Goal: Register for event/course

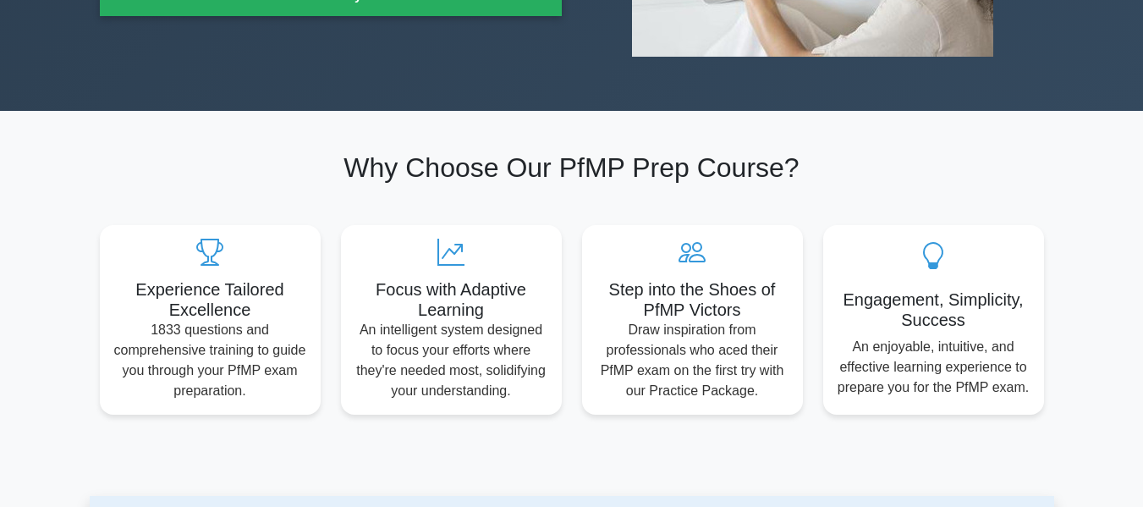
scroll to position [399, 0]
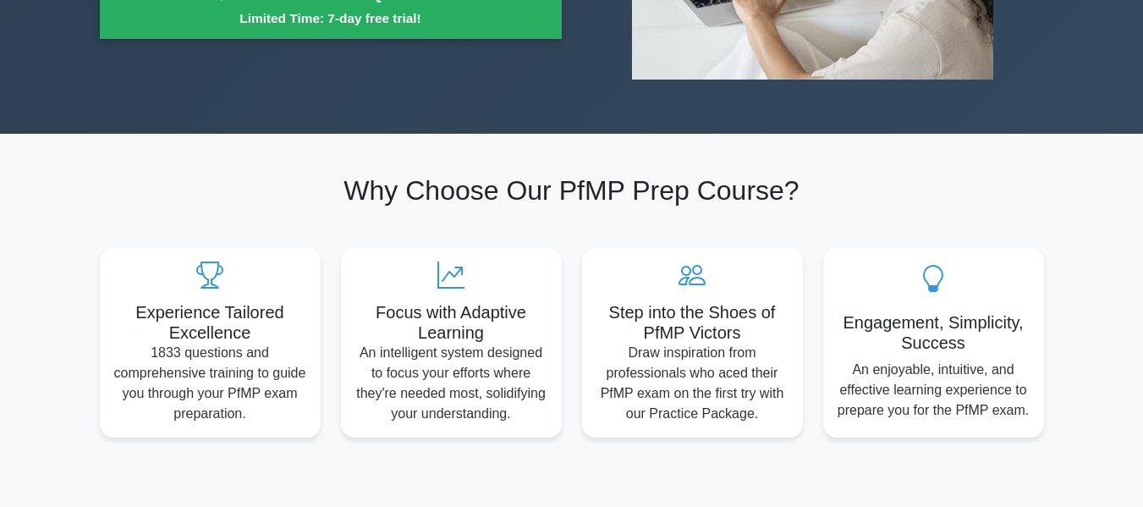
drag, startPoint x: 553, startPoint y: 265, endPoint x: 514, endPoint y: 77, distance: 191.8
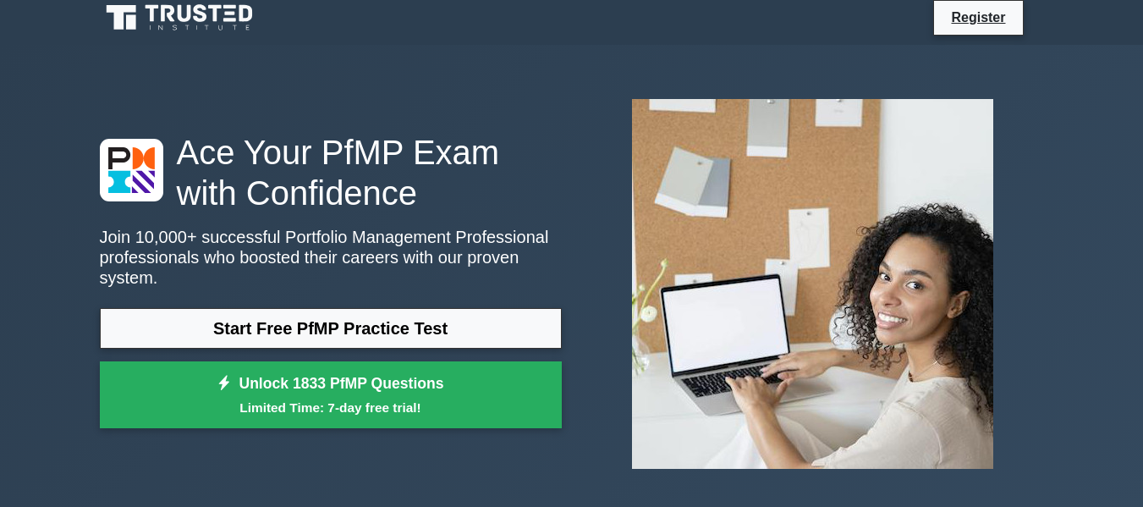
scroll to position [0, 0]
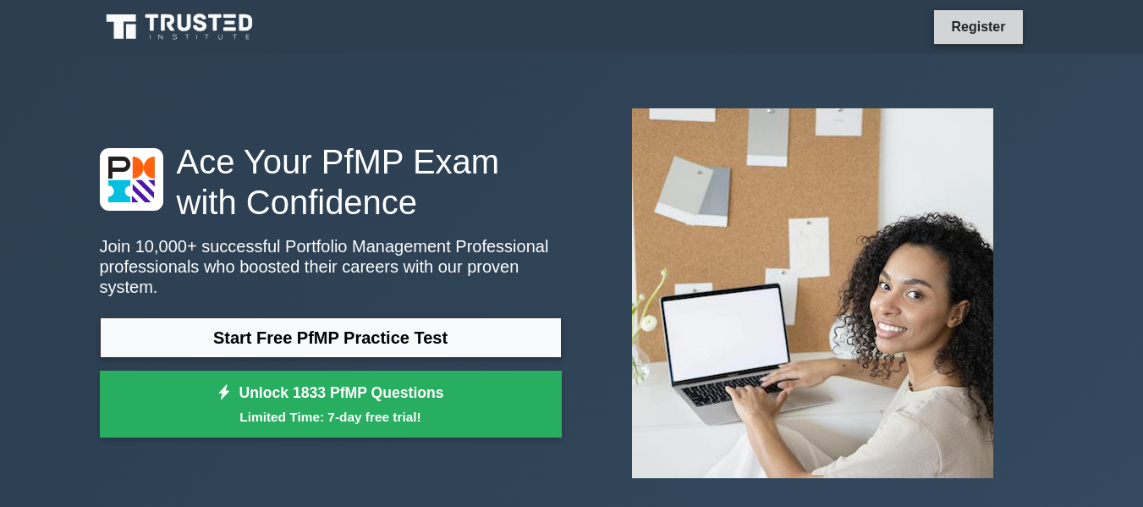
click at [985, 24] on link "Register" at bounding box center [978, 26] width 74 height 21
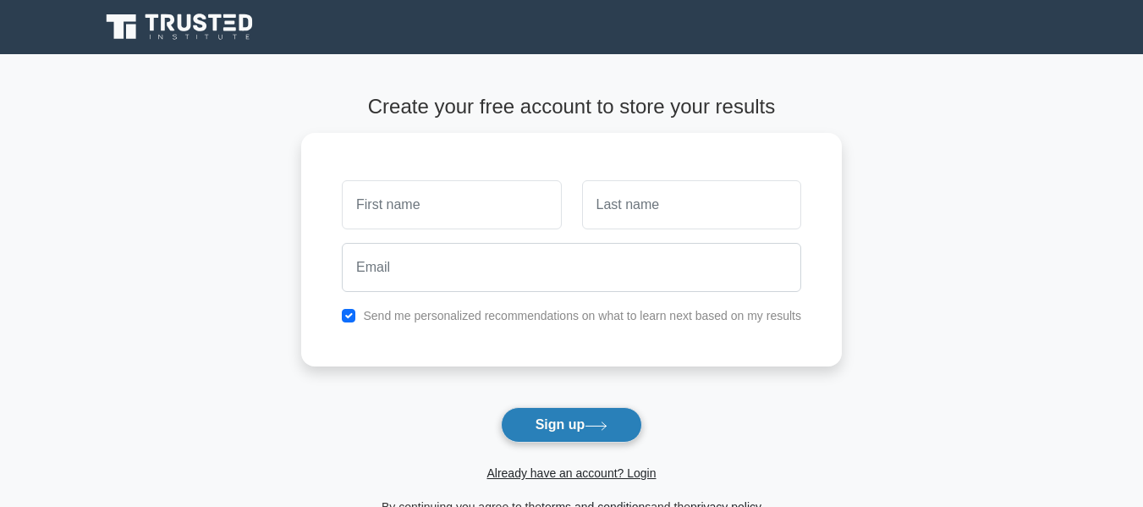
click at [556, 425] on button "Sign up" at bounding box center [572, 425] width 142 height 36
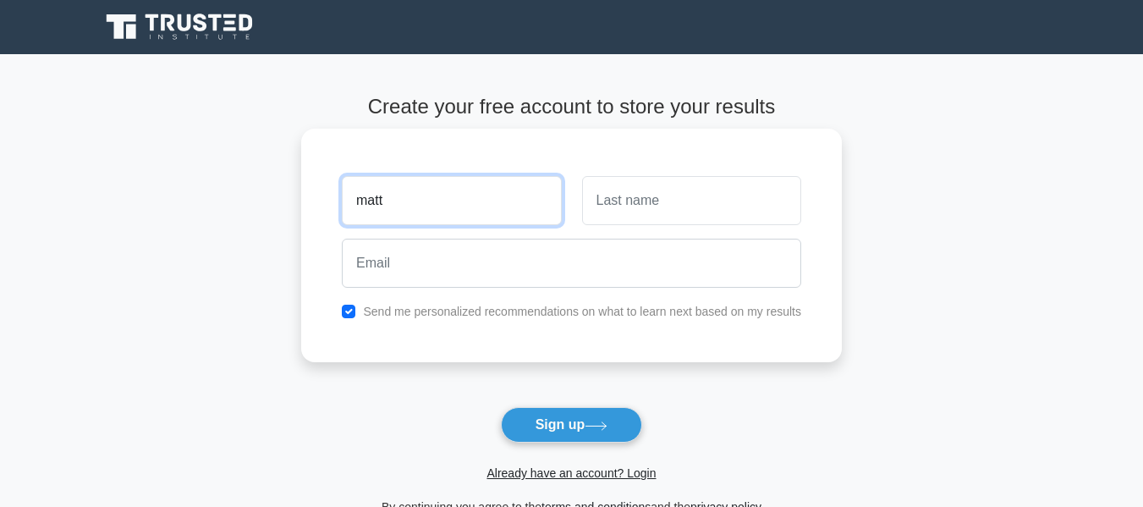
type input "matt"
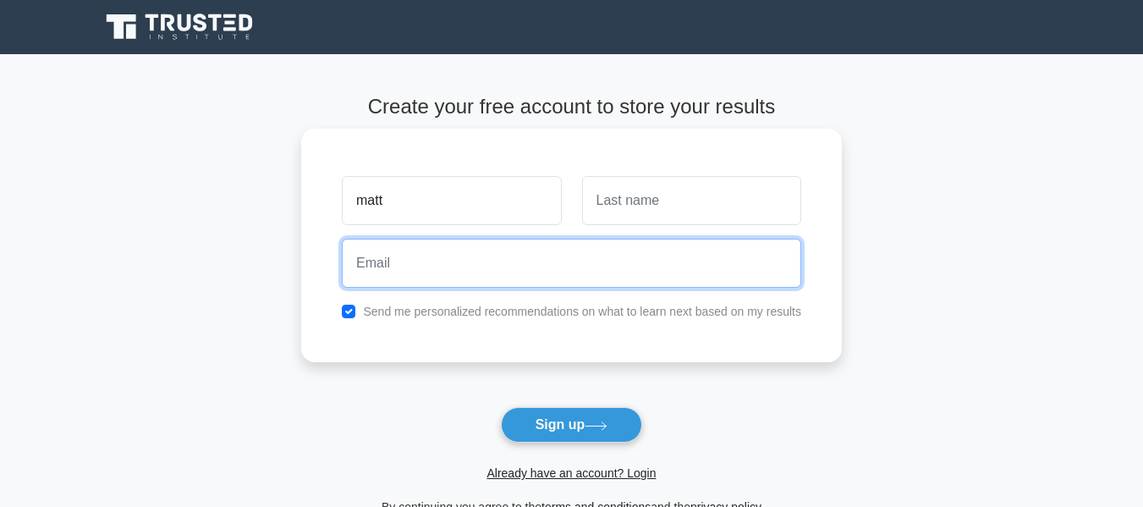
click at [437, 264] on input "email" at bounding box center [571, 263] width 459 height 49
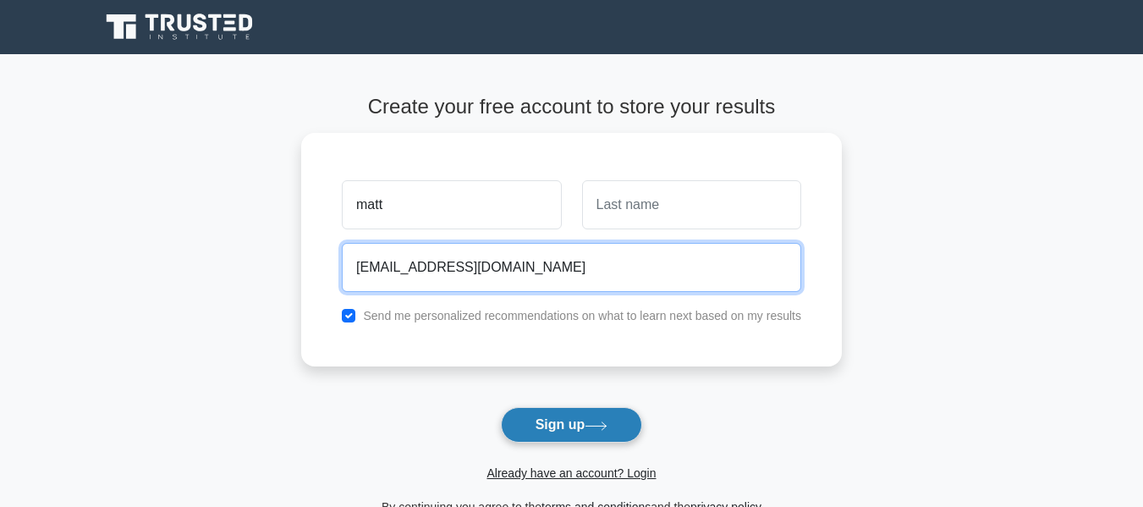
type input "ajaomatthew2@gmail.com"
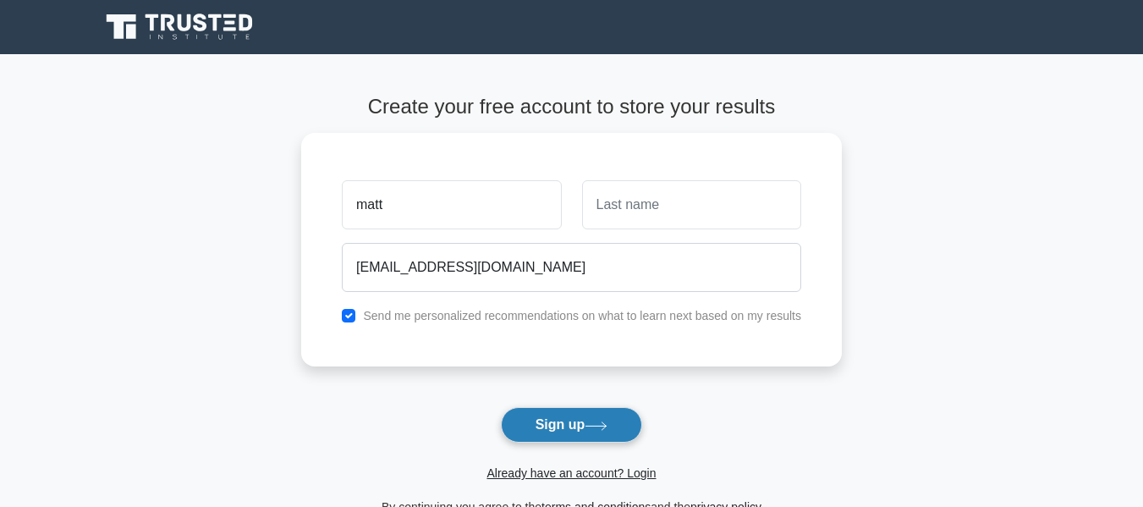
click at [568, 419] on button "Sign up" at bounding box center [572, 425] width 142 height 36
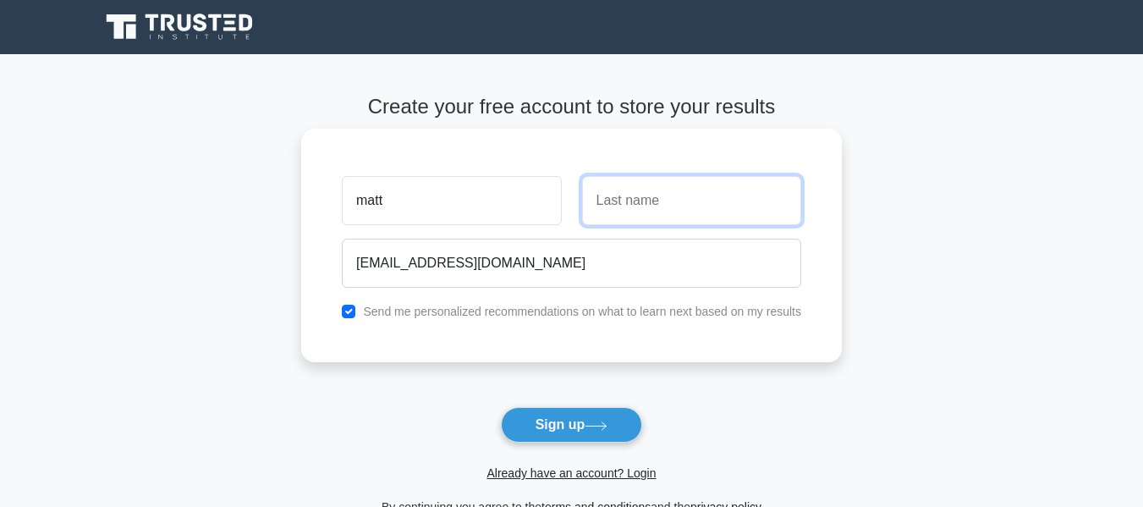
click at [674, 195] on input "text" at bounding box center [691, 200] width 219 height 49
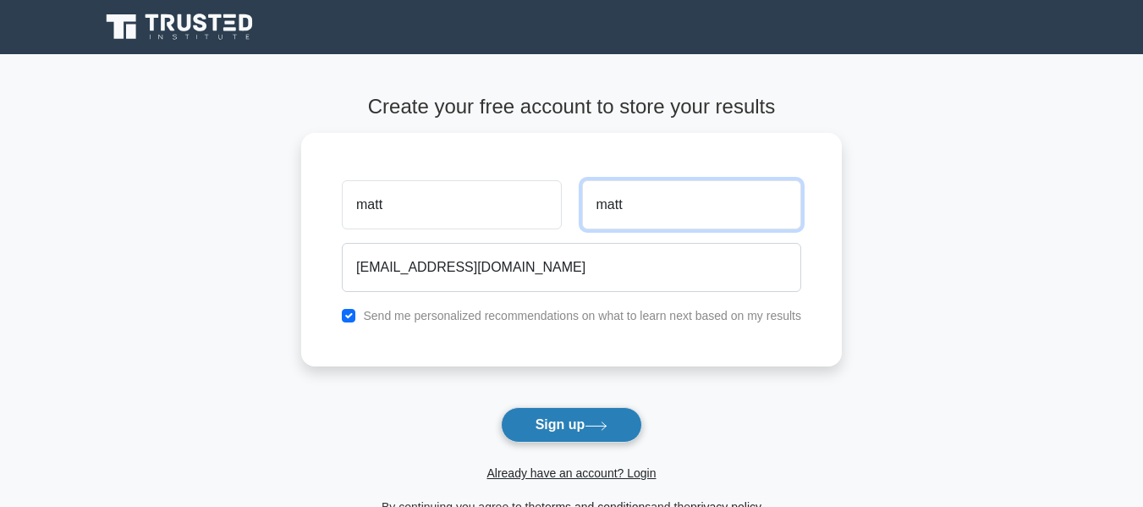
type input "matt"
click at [569, 419] on button "Sign up" at bounding box center [572, 425] width 142 height 36
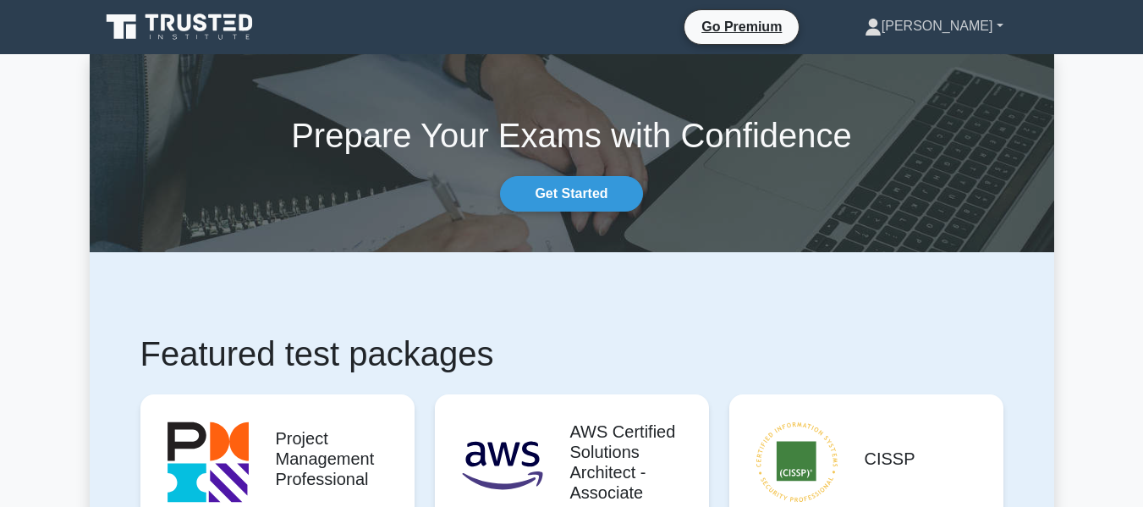
click at [1002, 25] on link "[PERSON_NAME]" at bounding box center [934, 26] width 220 height 34
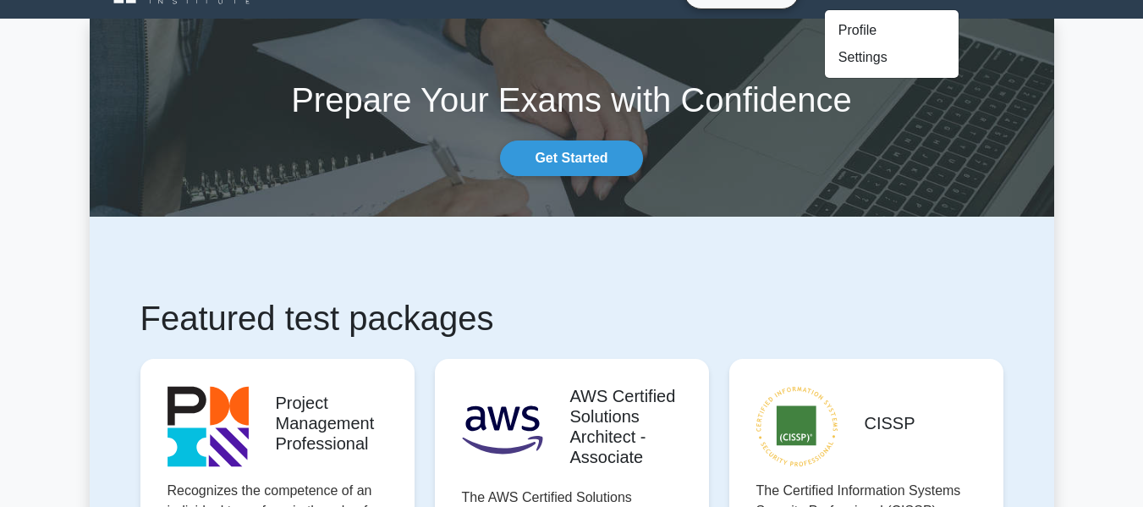
scroll to position [37, 0]
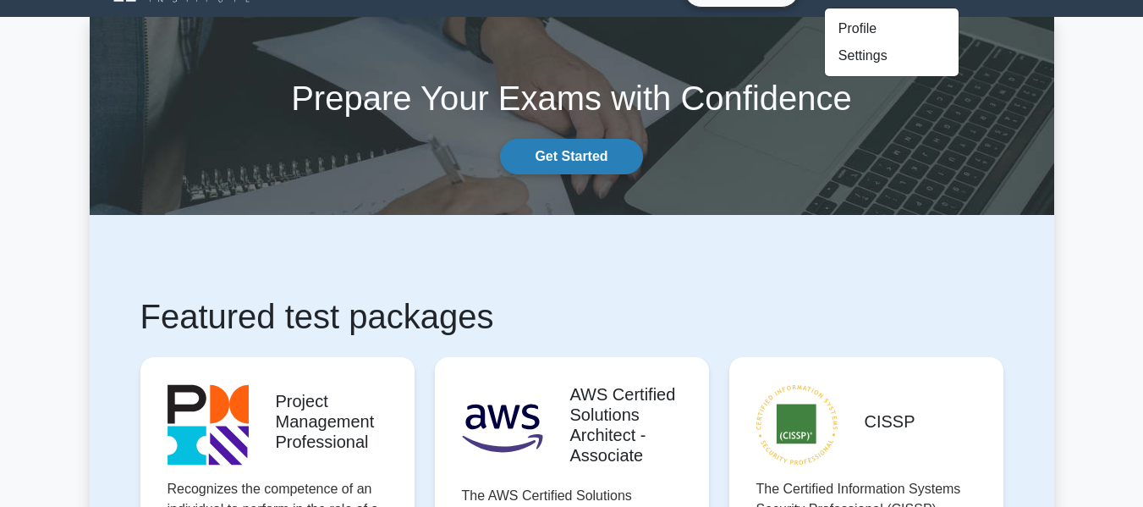
click at [597, 157] on link "Get Started" at bounding box center [571, 157] width 142 height 36
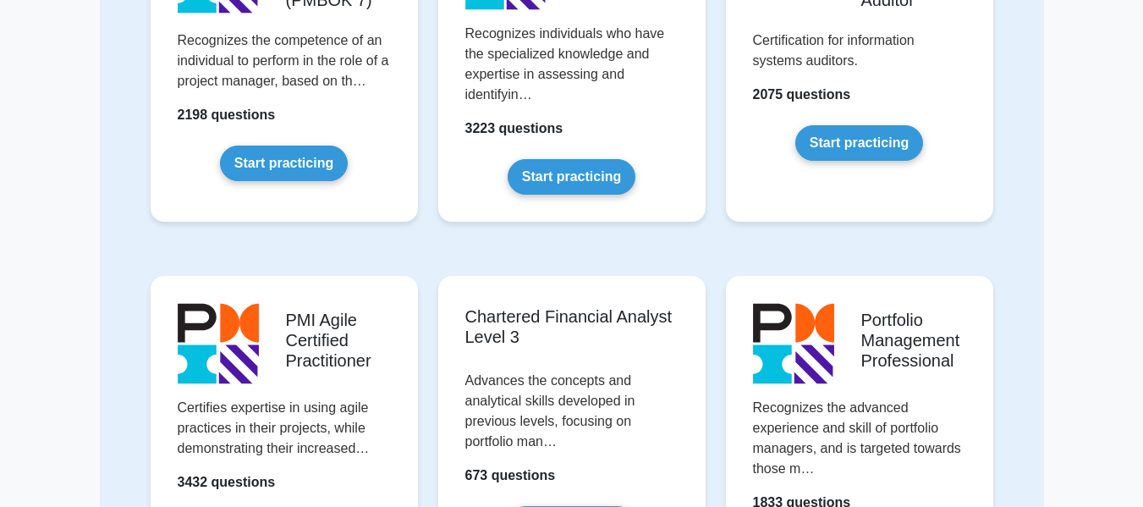
scroll to position [1431, 0]
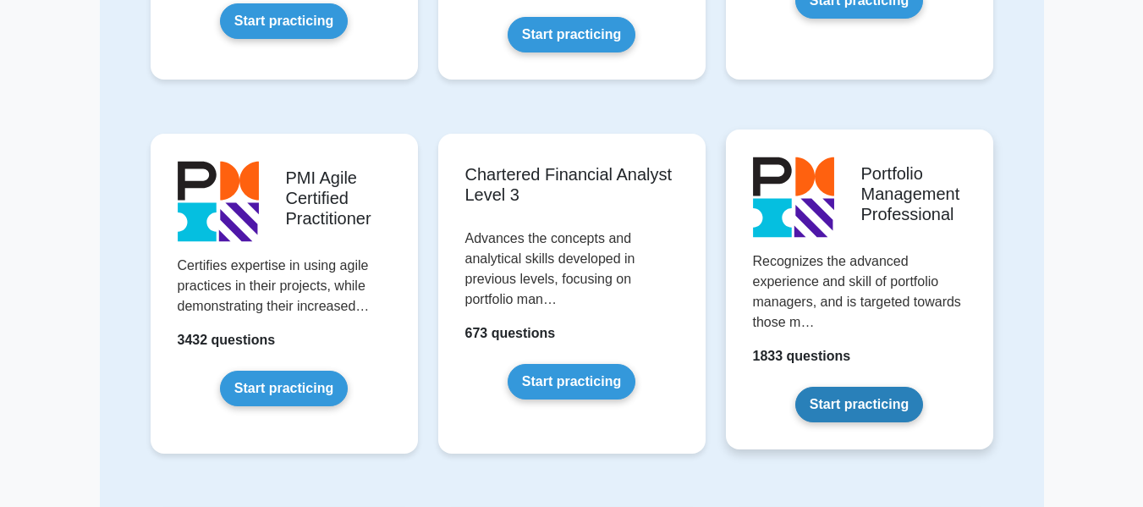
scroll to position [1573, 0]
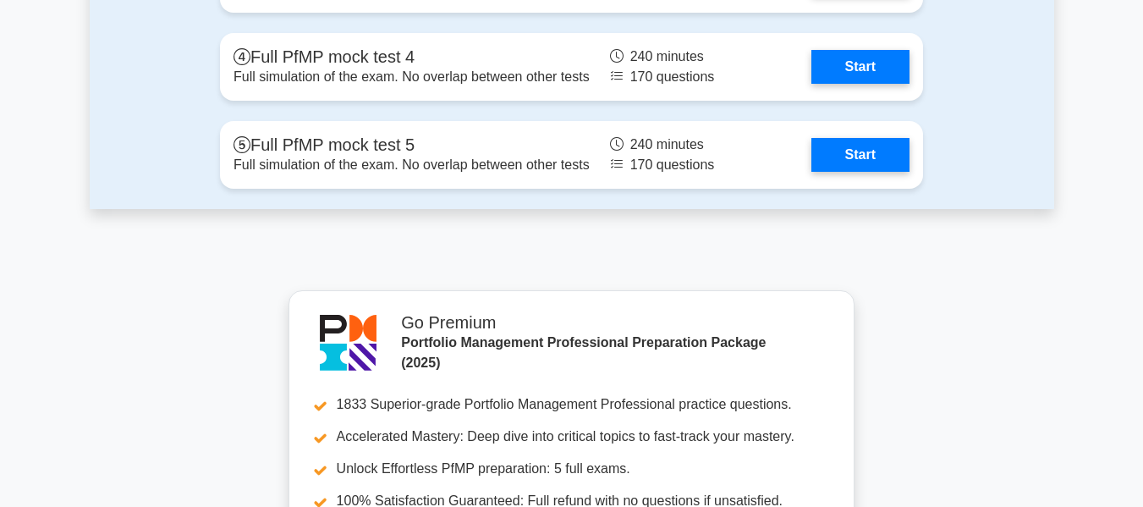
scroll to position [2652, 0]
